Goal: Navigation & Orientation: Understand site structure

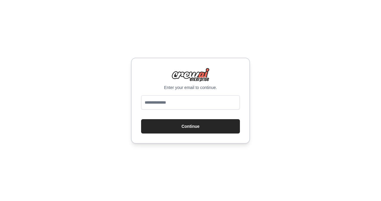
drag, startPoint x: 153, startPoint y: 105, endPoint x: 100, endPoint y: 83, distance: 57.3
click at [153, 105] on input "email" at bounding box center [190, 102] width 99 height 14
click at [177, 100] on input "email" at bounding box center [190, 102] width 99 height 14
type input "**********"
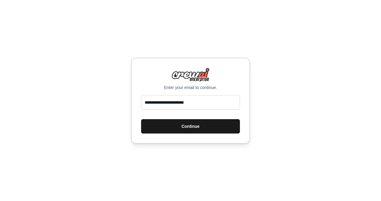
click at [184, 126] on button "Continue" at bounding box center [190, 126] width 99 height 14
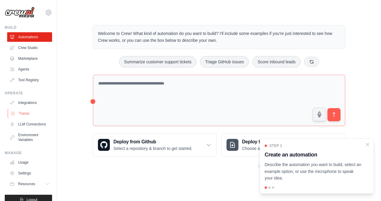
click at [24, 113] on link "Traces" at bounding box center [30, 113] width 45 height 10
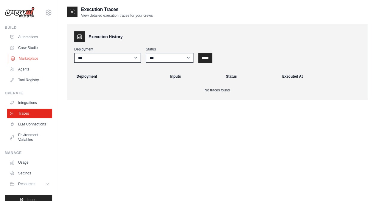
click at [28, 56] on link "Marketplace" at bounding box center [30, 59] width 45 height 10
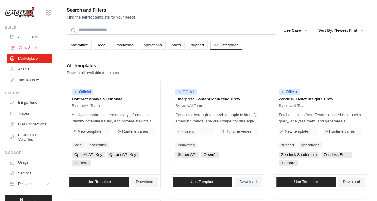
click at [29, 47] on link "Crew Studio" at bounding box center [30, 48] width 45 height 10
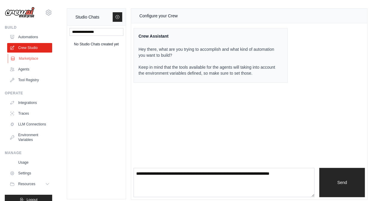
click at [27, 59] on link "Marketplace" at bounding box center [30, 59] width 45 height 10
